Goal: Task Accomplishment & Management: Use online tool/utility

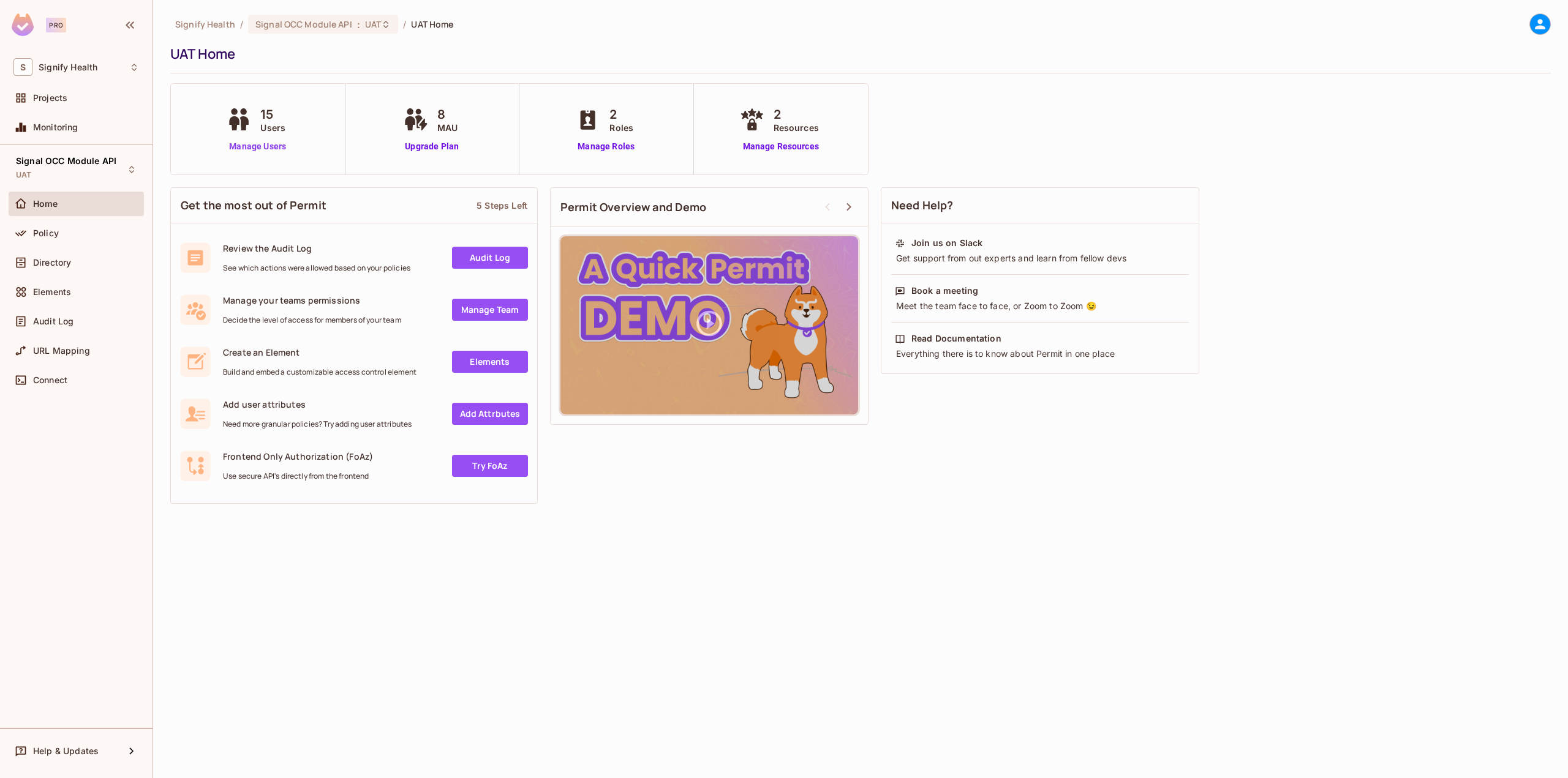
click at [269, 147] on link "Manage Users" at bounding box center [258, 147] width 68 height 13
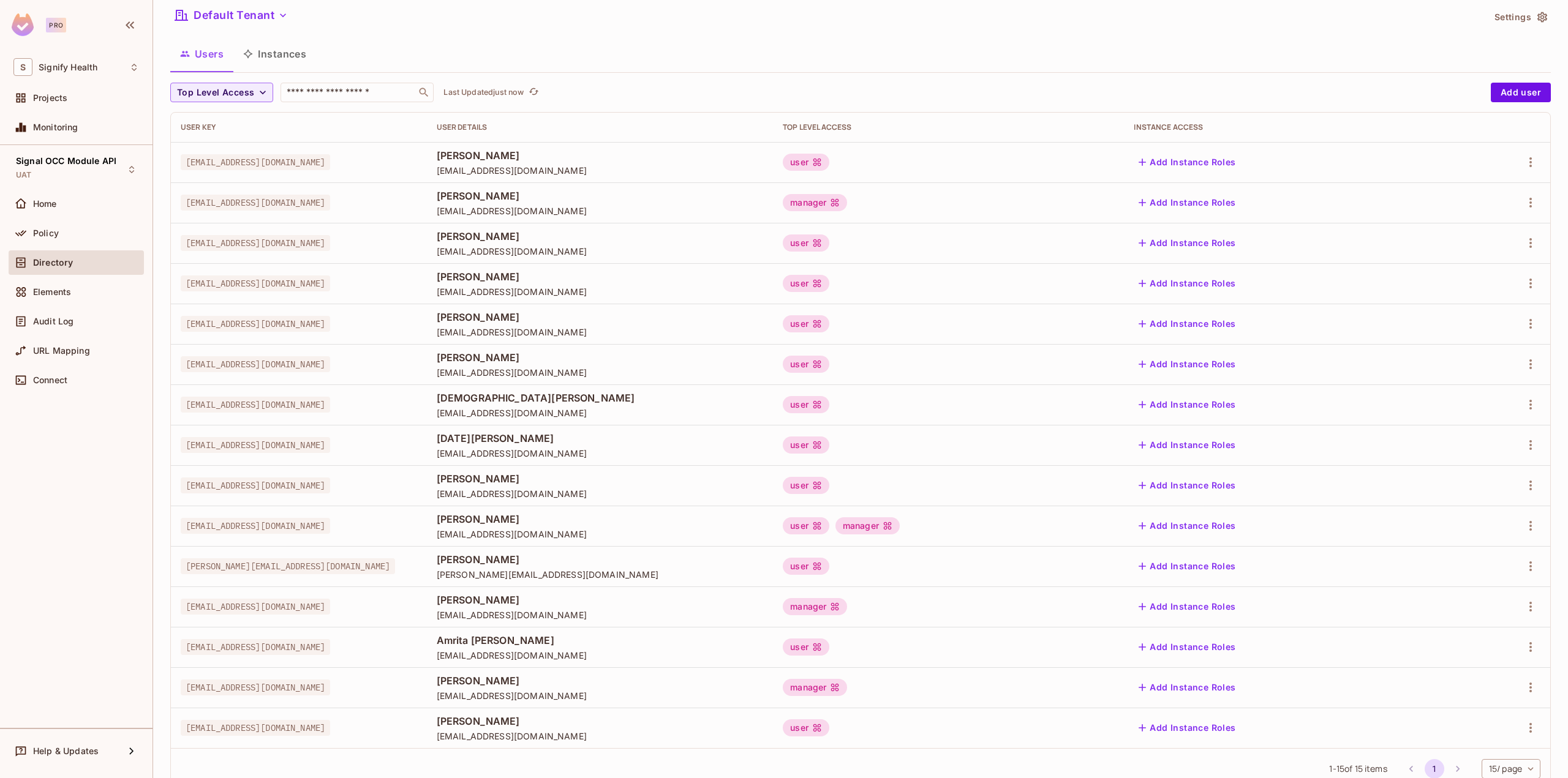
scroll to position [77, 0]
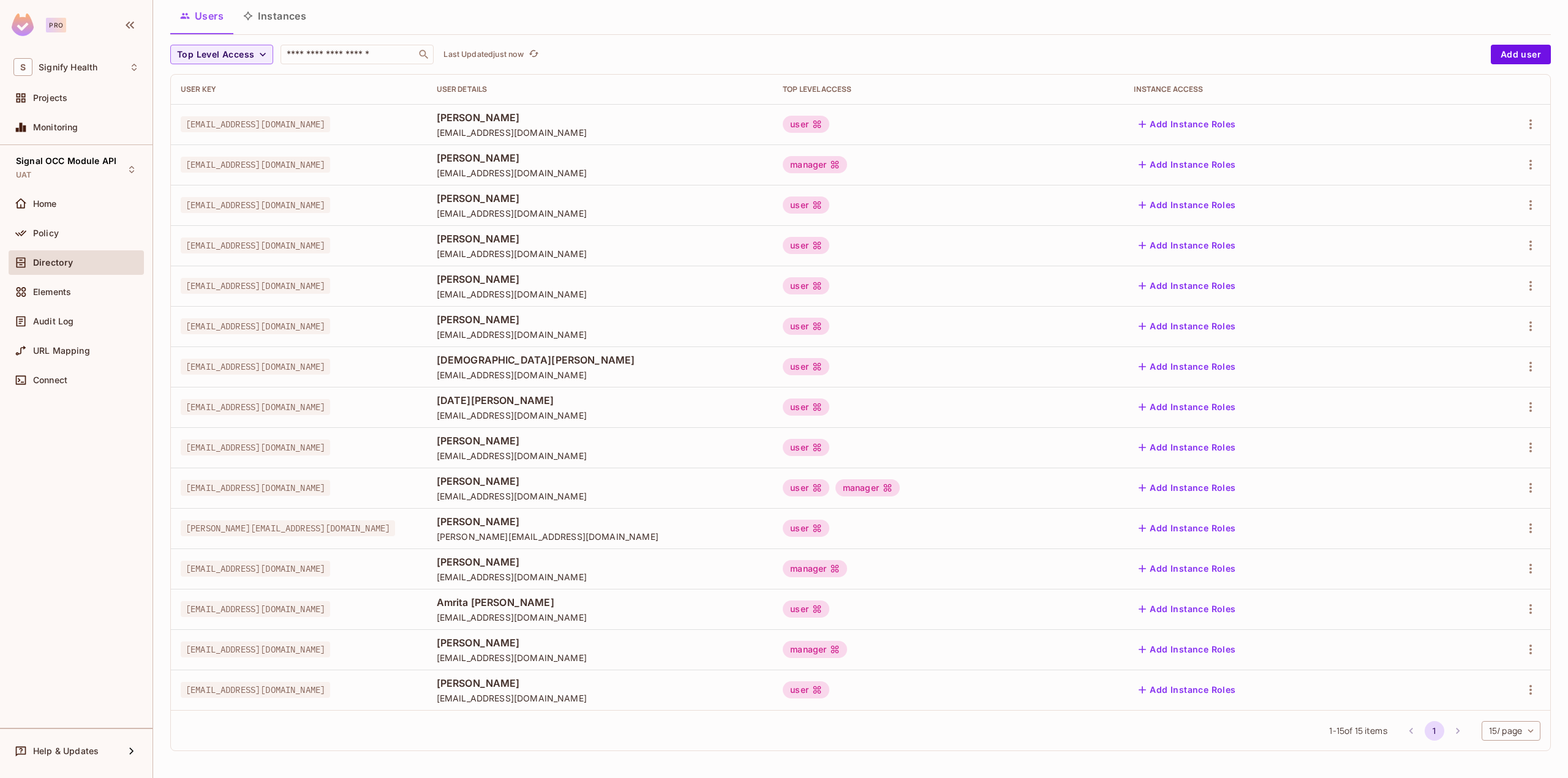
click at [214, 13] on button "Users" at bounding box center [202, 16] width 63 height 30
click at [249, 15] on icon "button" at bounding box center [248, 16] width 10 height 10
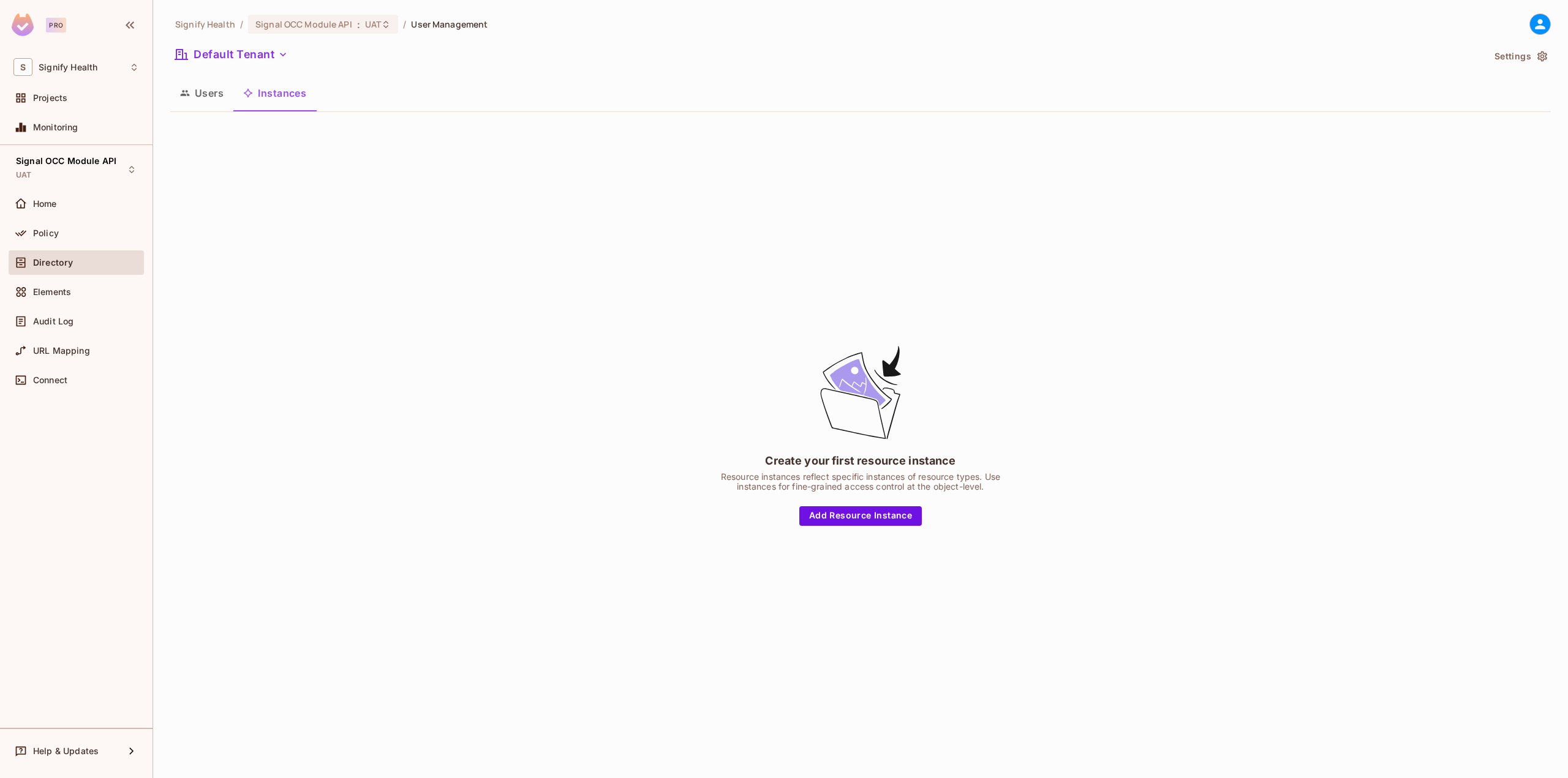
click at [201, 94] on button "Users" at bounding box center [202, 93] width 63 height 30
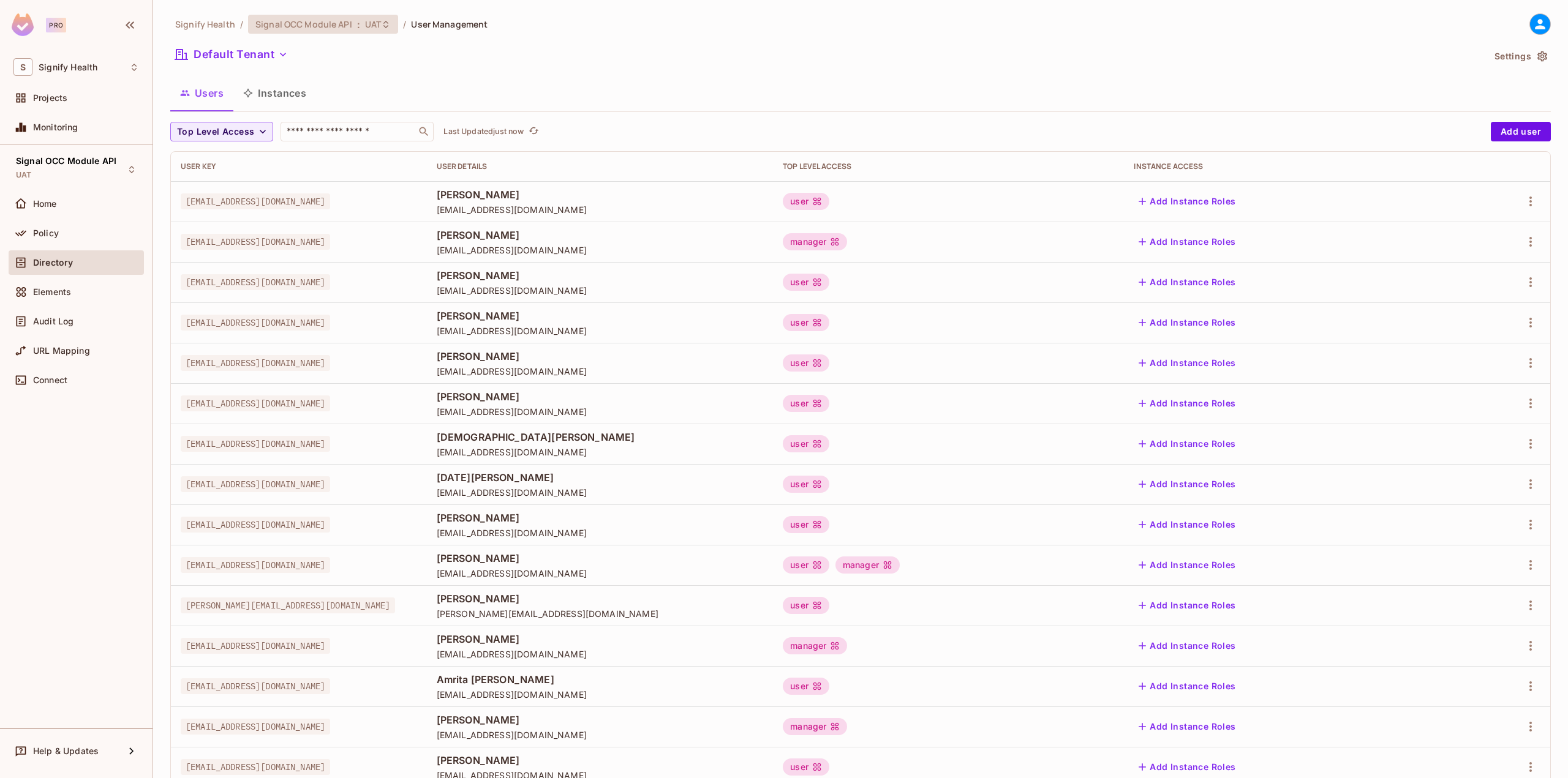
click at [374, 22] on span "UAT" at bounding box center [373, 24] width 16 height 12
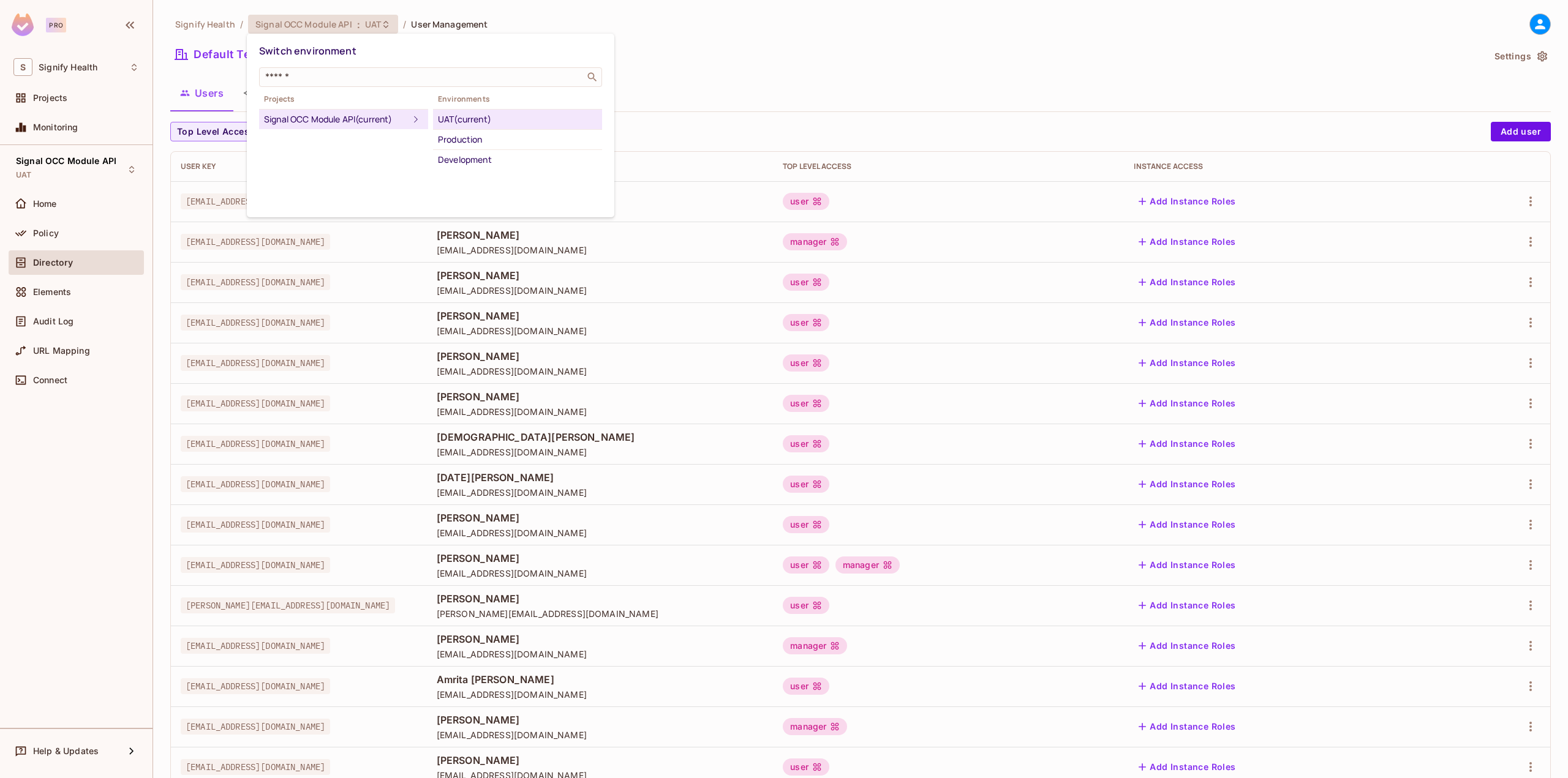
click at [481, 157] on div "Development" at bounding box center [517, 160] width 159 height 15
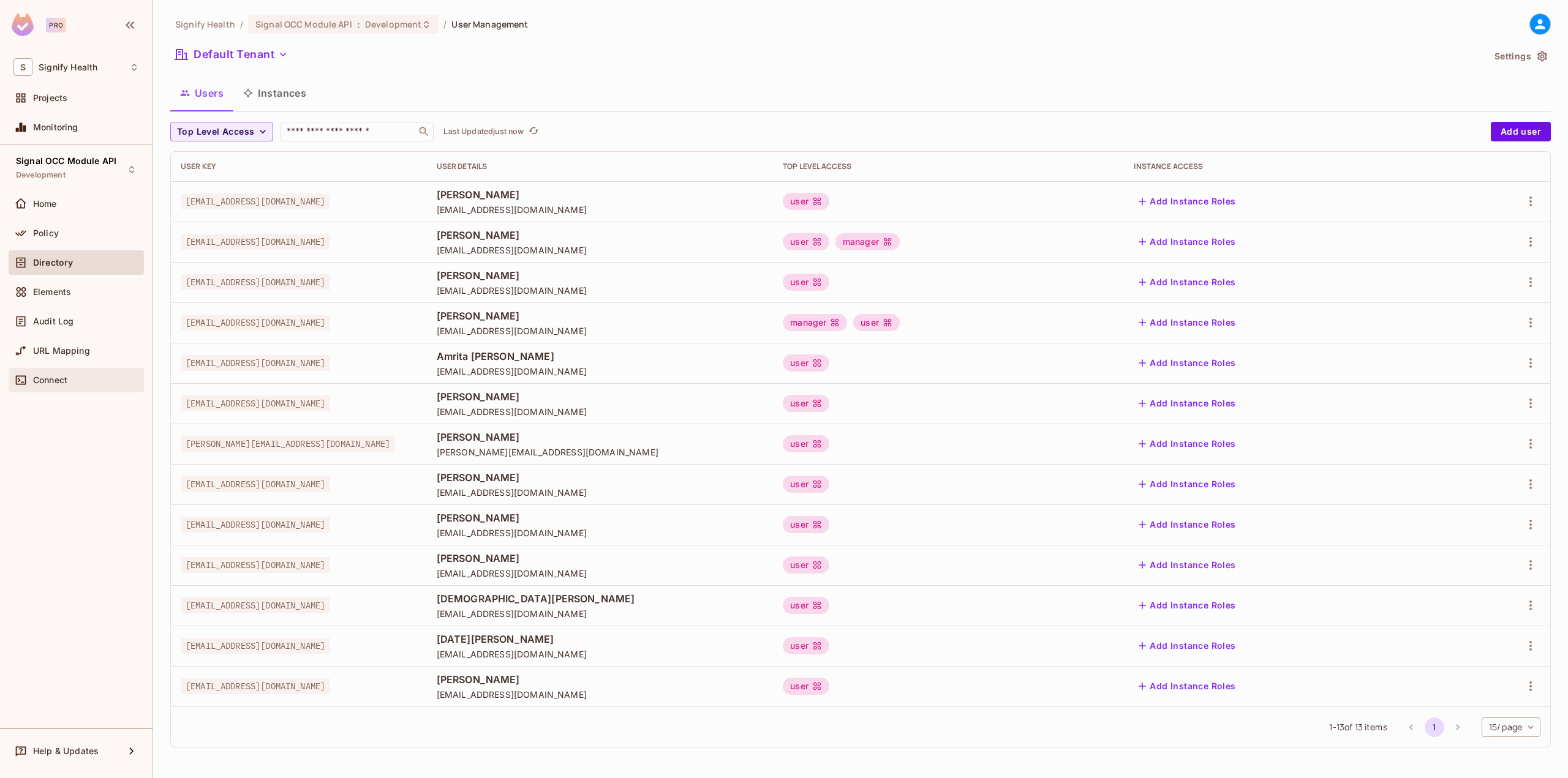
click at [49, 380] on span "Connect" at bounding box center [50, 380] width 34 height 10
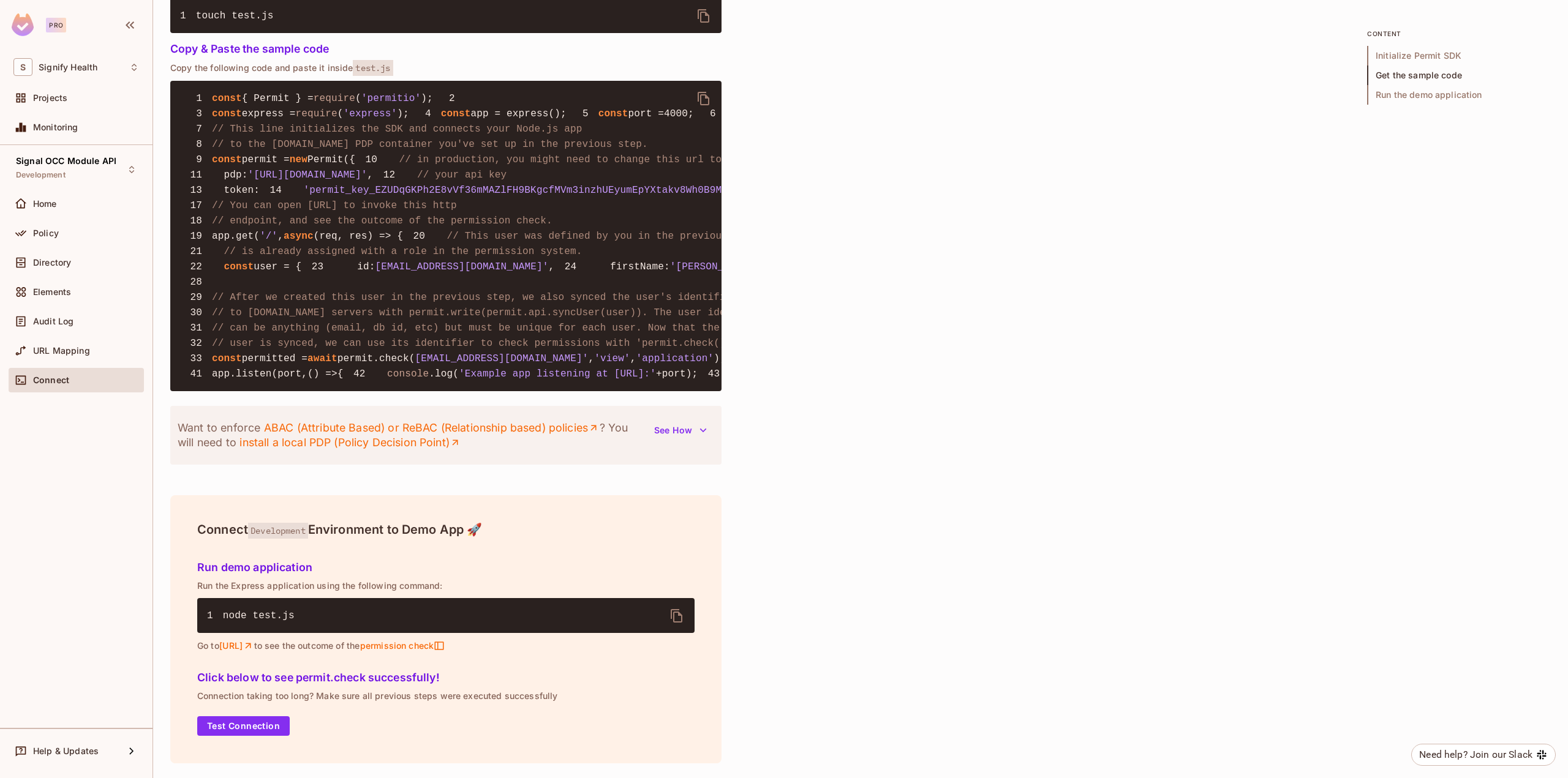
scroll to position [1247, 0]
click at [48, 202] on span "Home" at bounding box center [45, 204] width 24 height 10
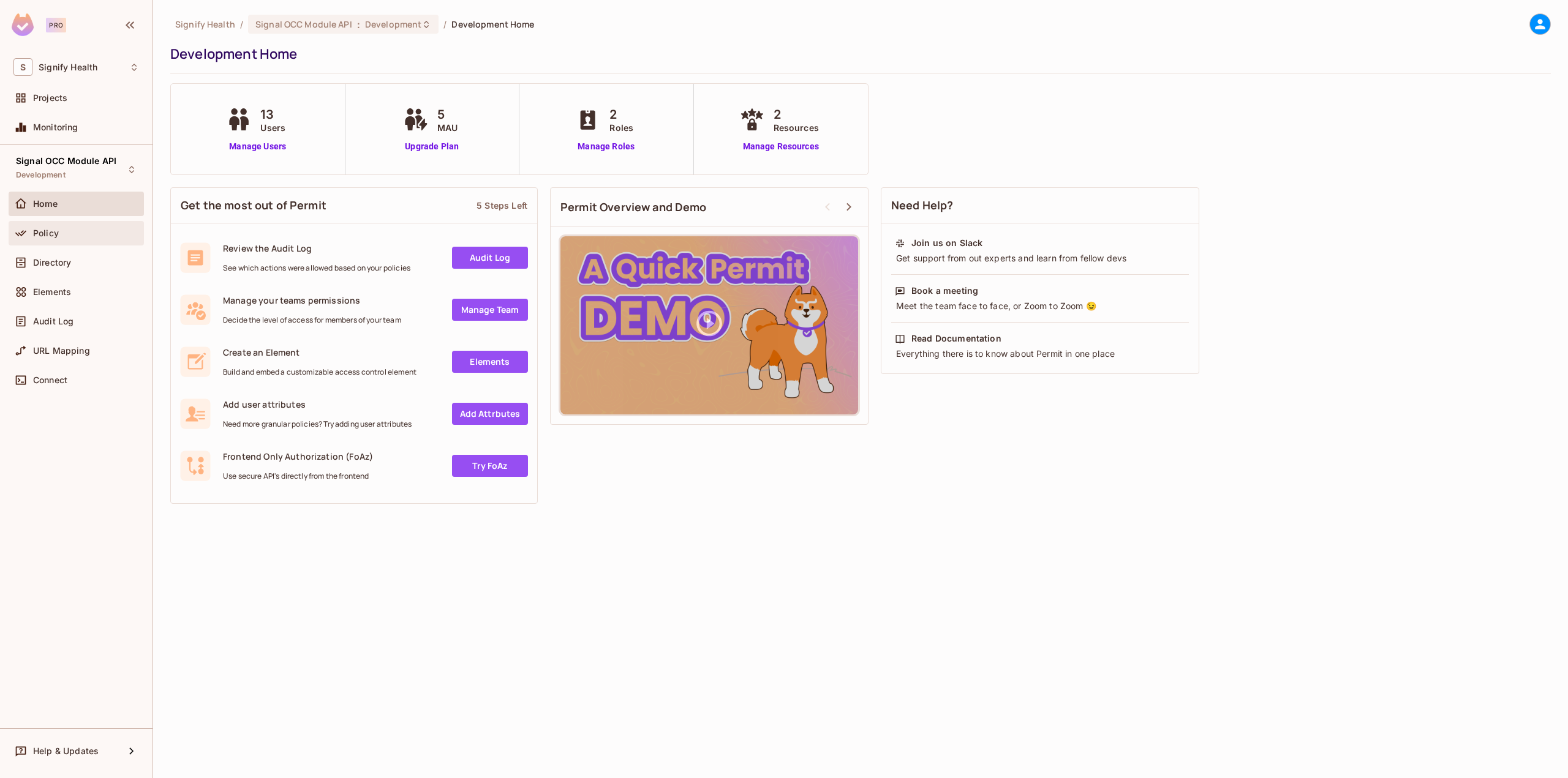
click at [57, 231] on span "Policy" at bounding box center [46, 234] width 25 height 10
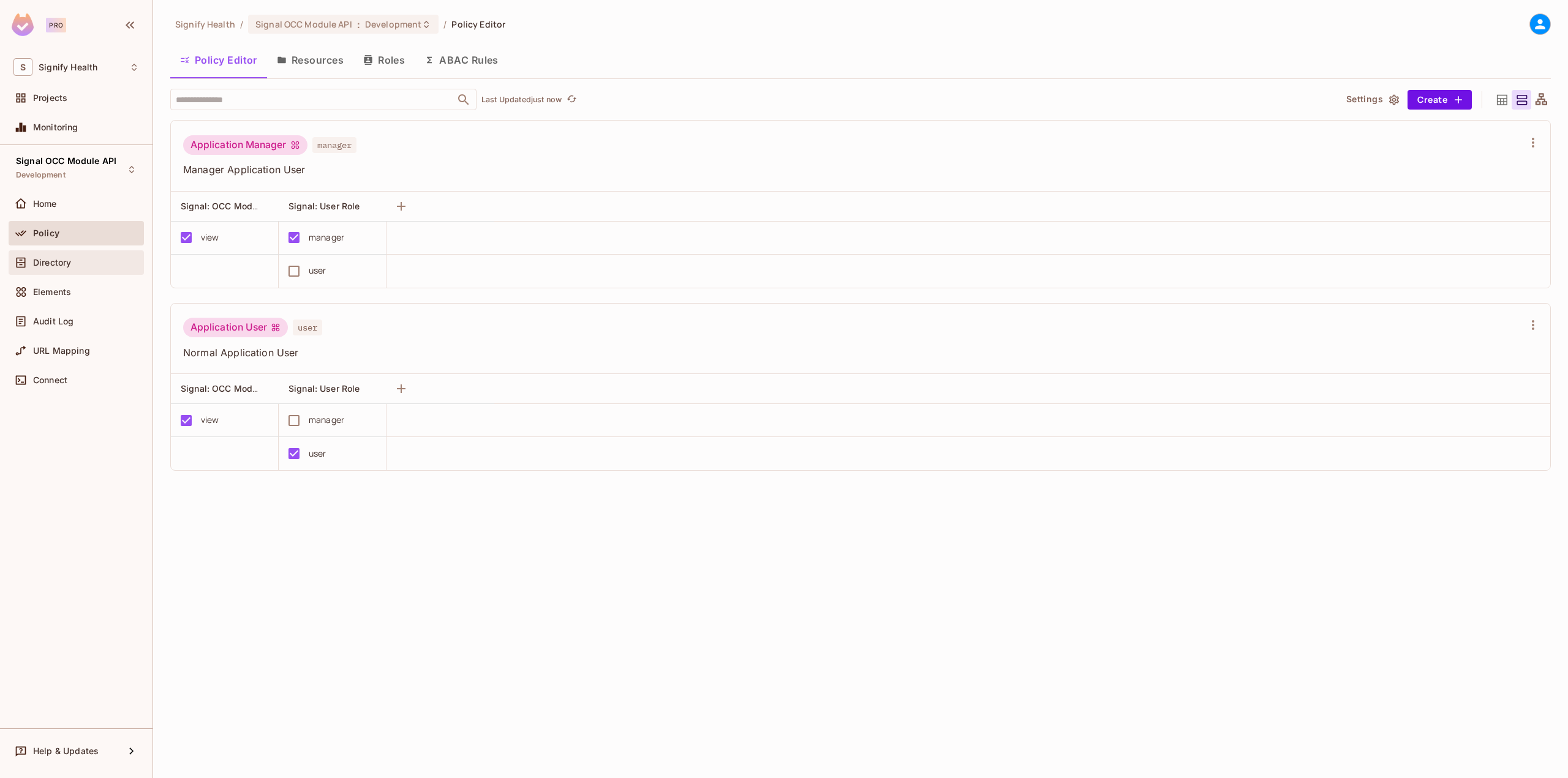
click at [61, 258] on span "Directory" at bounding box center [52, 263] width 38 height 10
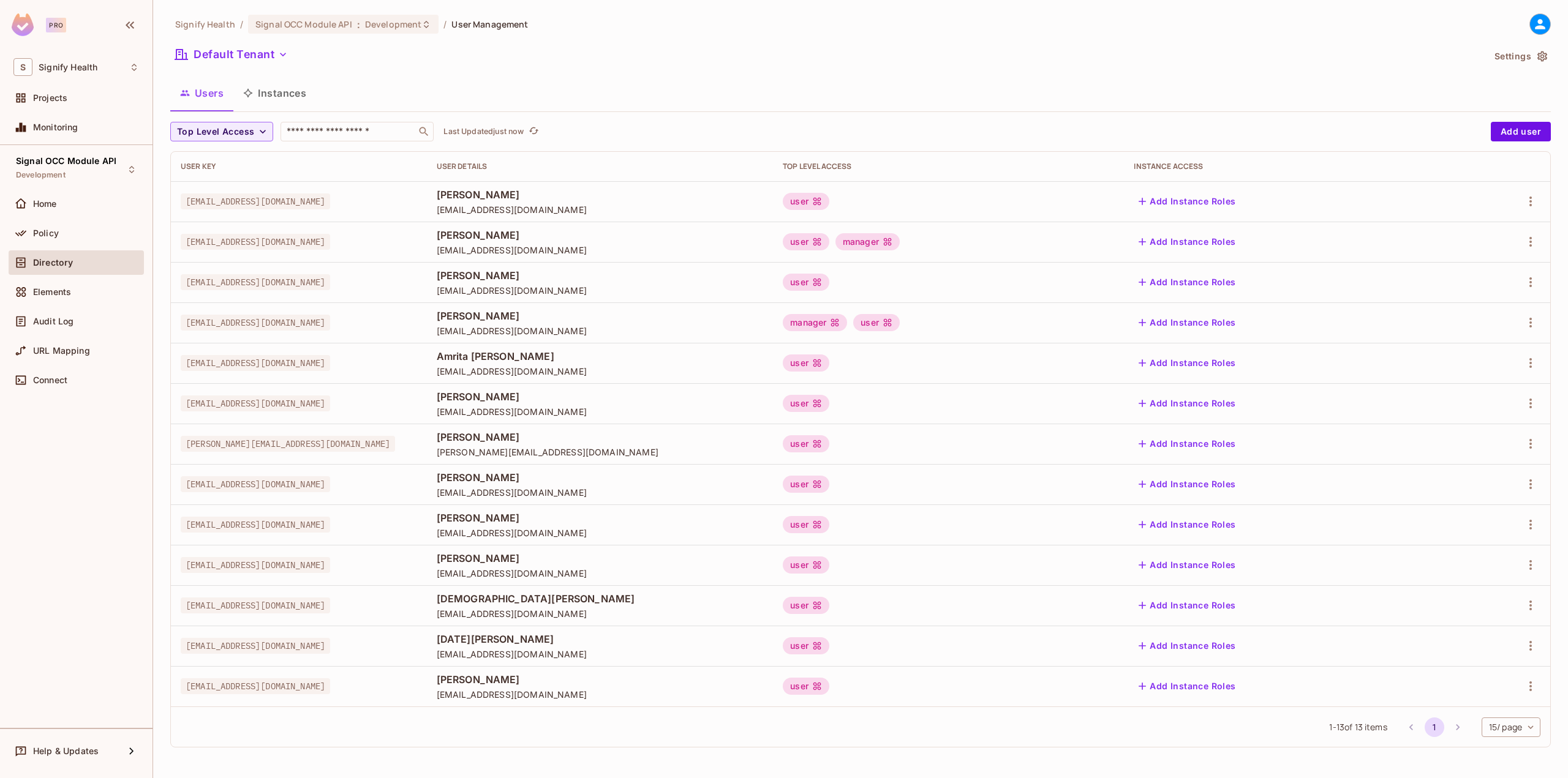
click at [268, 93] on button "Instances" at bounding box center [274, 93] width 83 height 30
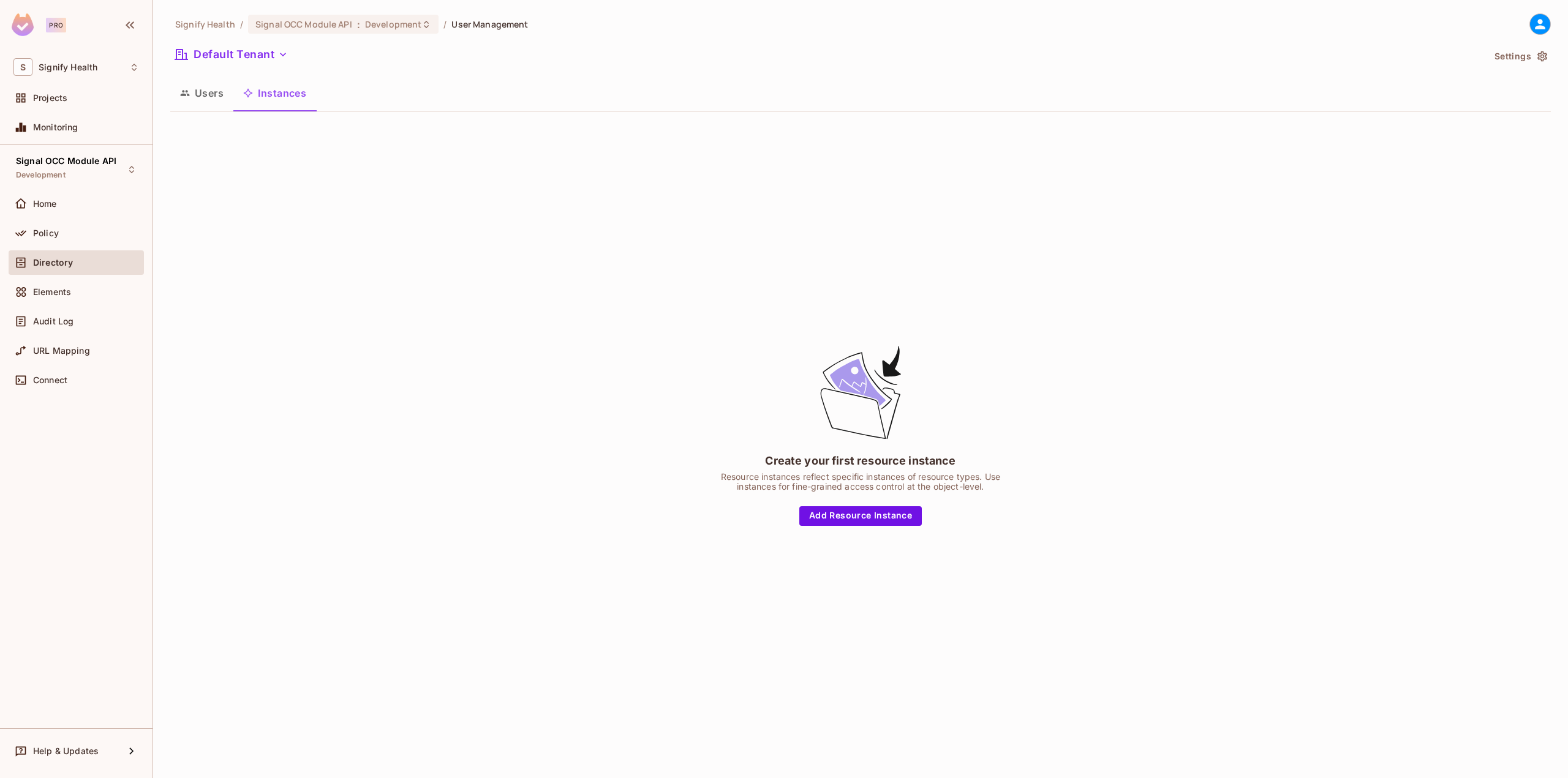
click at [220, 99] on button "Users" at bounding box center [202, 93] width 63 height 30
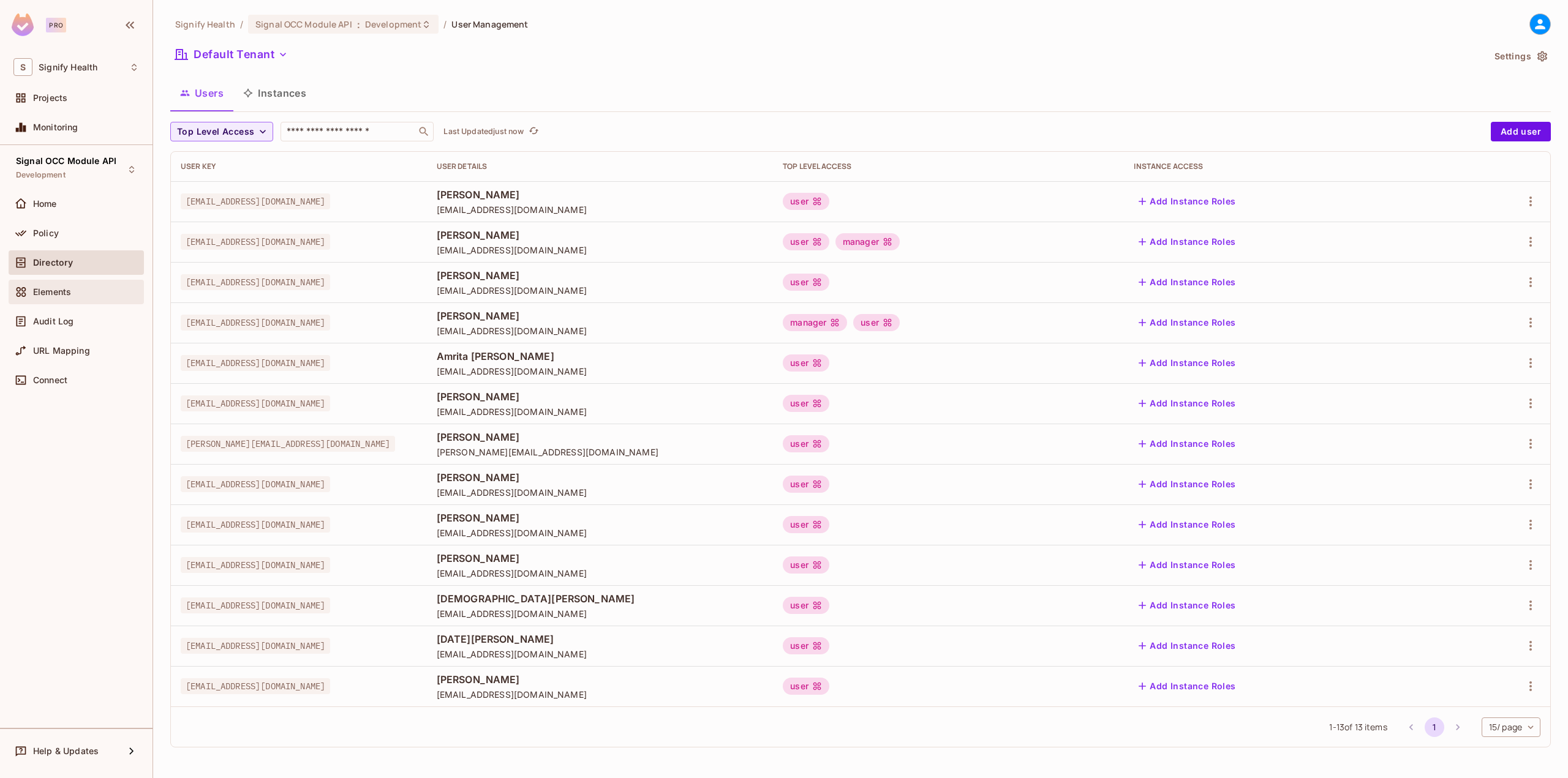
click at [81, 293] on div "Elements" at bounding box center [86, 292] width 106 height 10
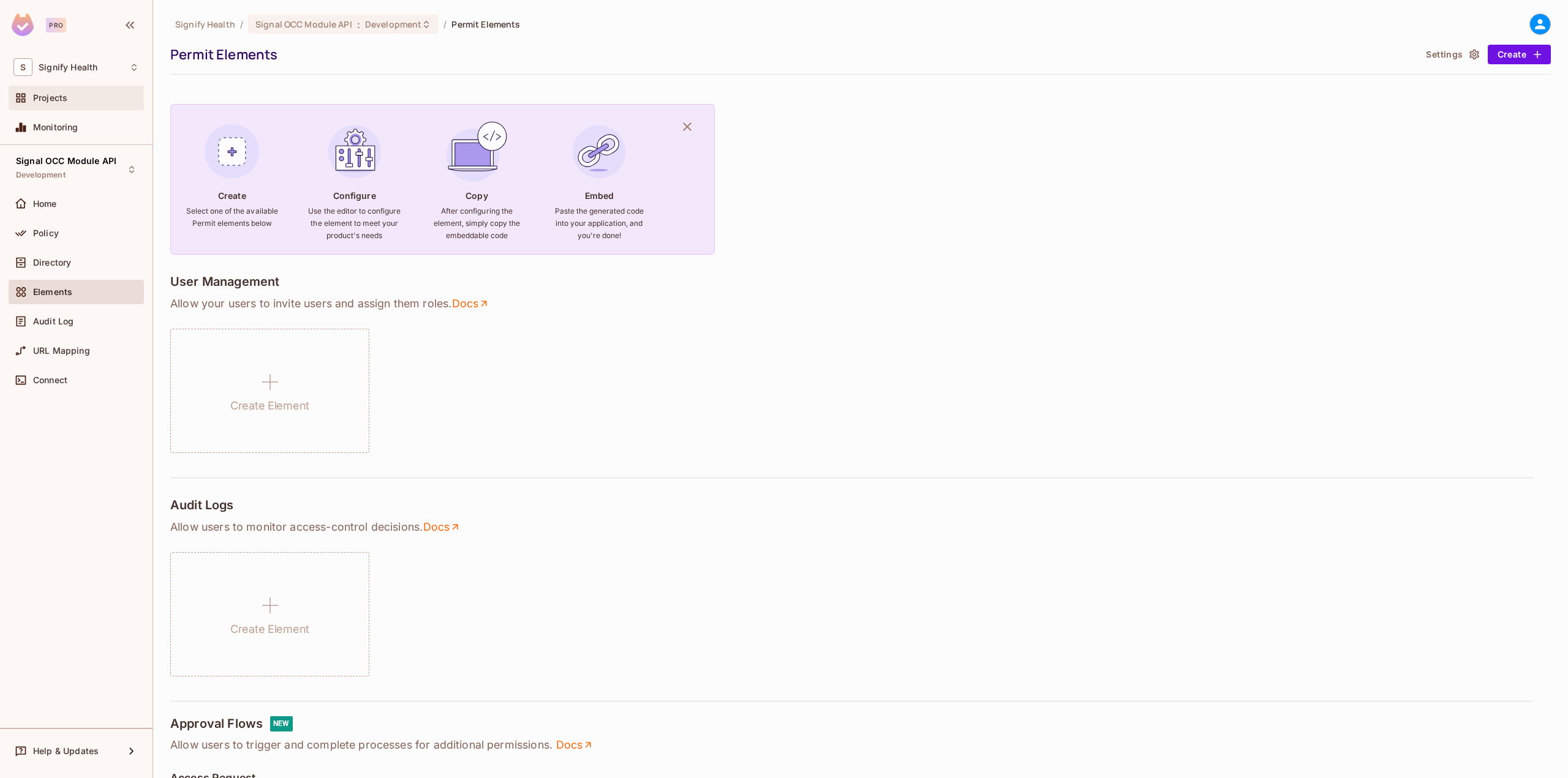
click at [74, 104] on div "Projects" at bounding box center [76, 98] width 126 height 15
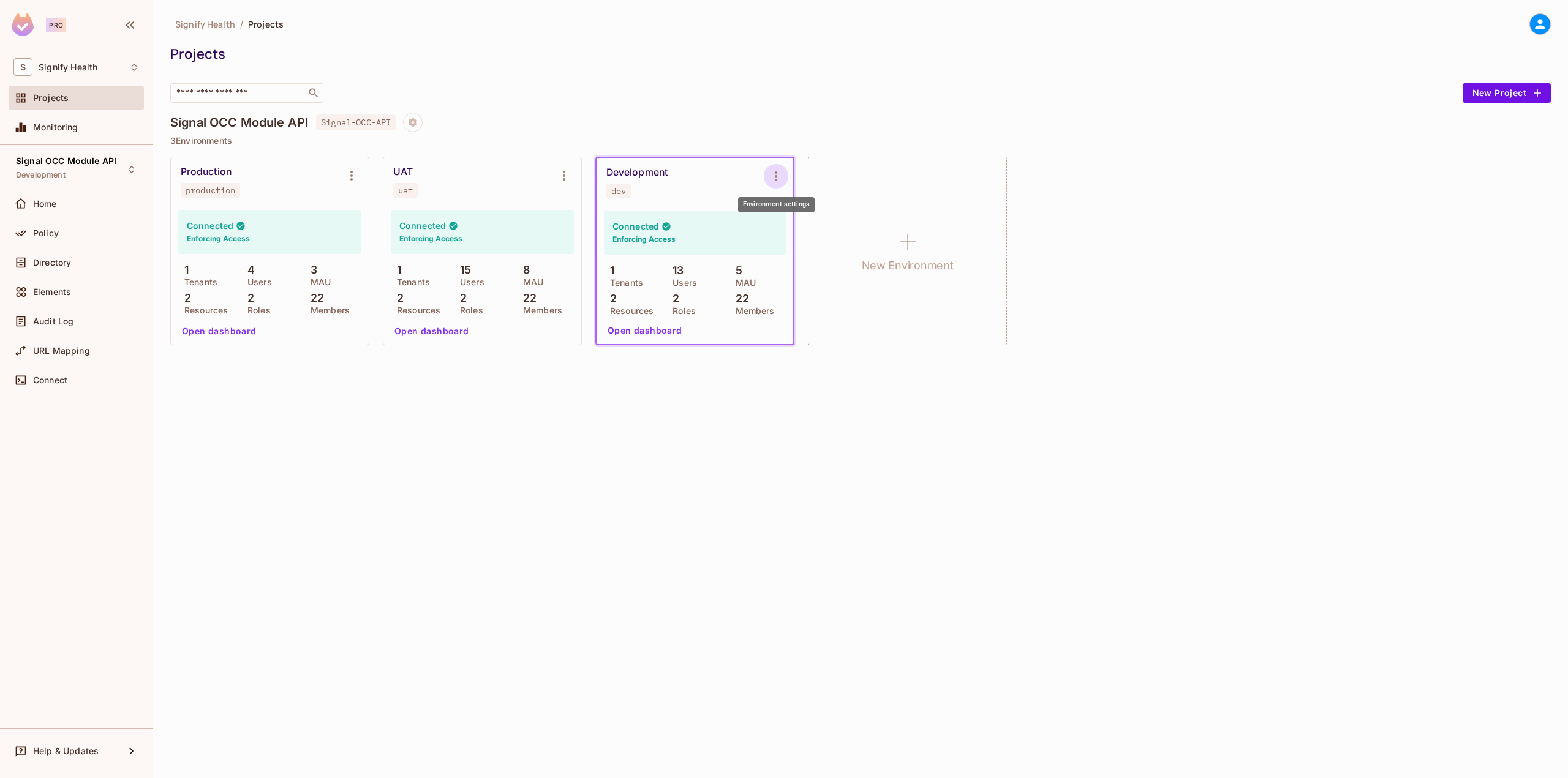
click at [782, 174] on icon "Environment settings" at bounding box center [776, 176] width 15 height 15
click at [819, 219] on span "Copy API Key" at bounding box center [838, 227] width 65 height 20
click at [771, 179] on icon "Environment settings" at bounding box center [776, 176] width 15 height 15
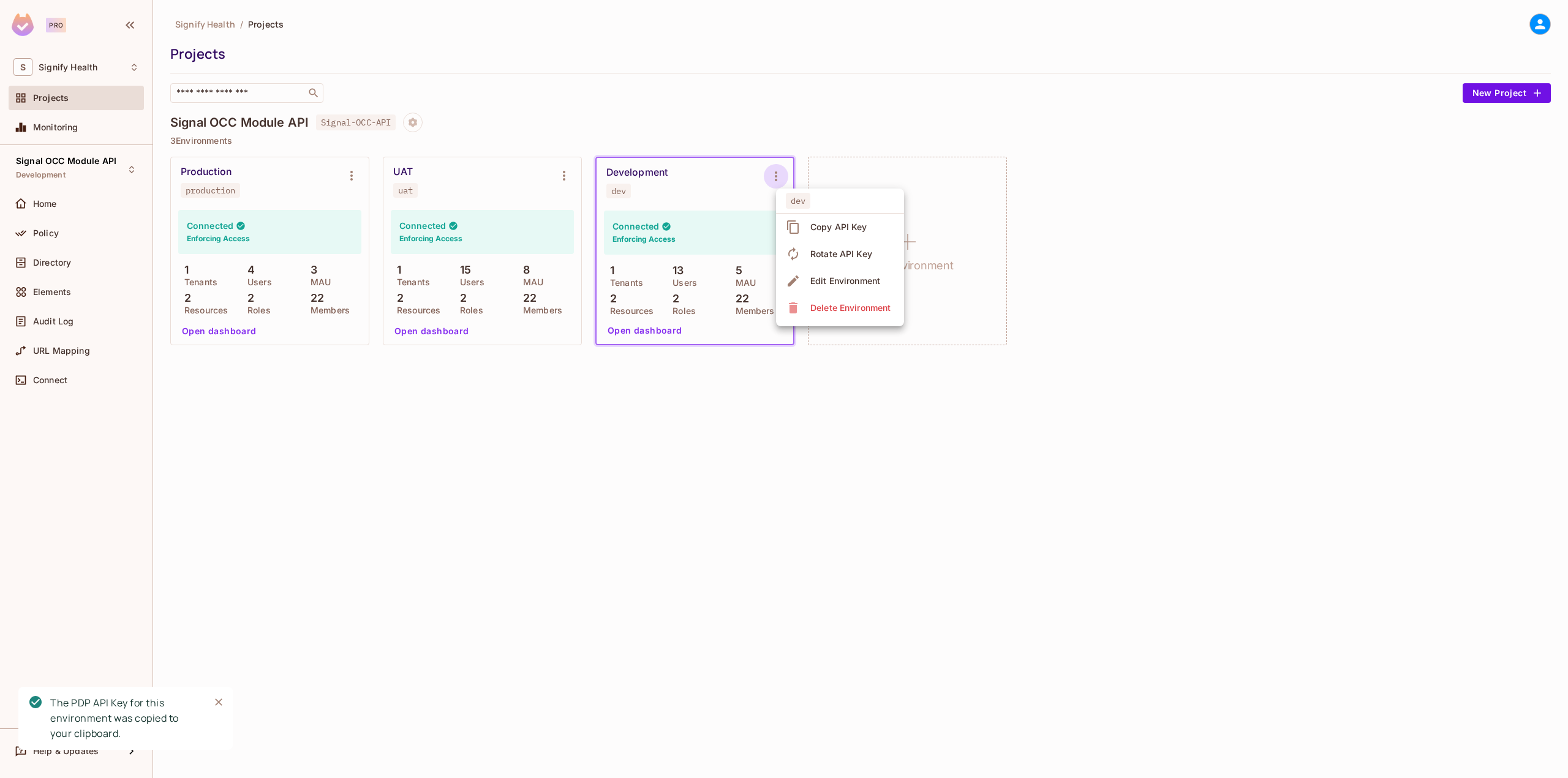
click at [772, 178] on div at bounding box center [784, 389] width 1568 height 778
